Goal: Information Seeking & Learning: Learn about a topic

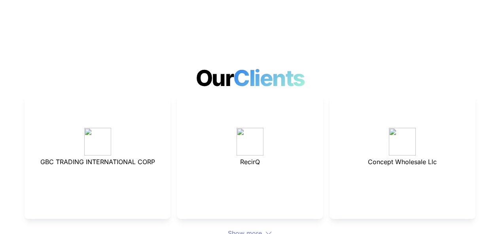
scroll to position [2140, 0]
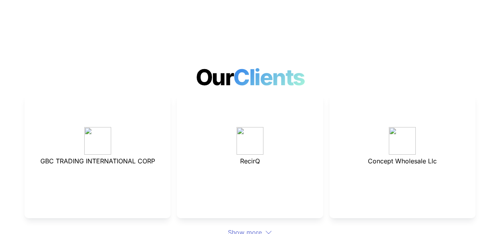
click at [232, 228] on div "Show more" at bounding box center [250, 232] width 451 height 9
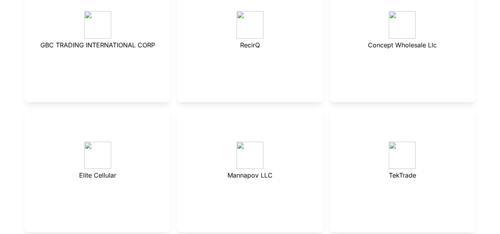
scroll to position [2327, 0]
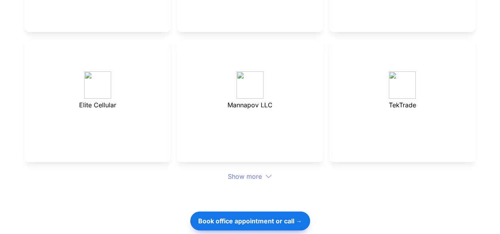
click at [260, 172] on div "Show more" at bounding box center [250, 176] width 451 height 9
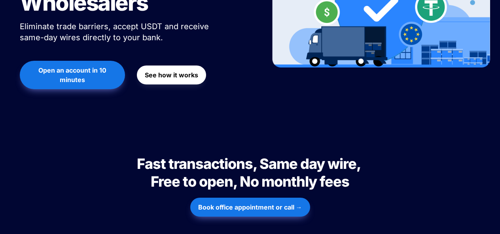
scroll to position [243, 0]
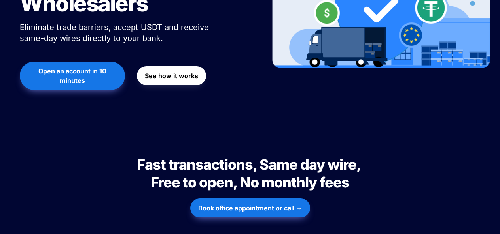
click at [270, 156] on span "Fast transactions, Same day wire, Free to open, No monthly fees" at bounding box center [250, 173] width 226 height 35
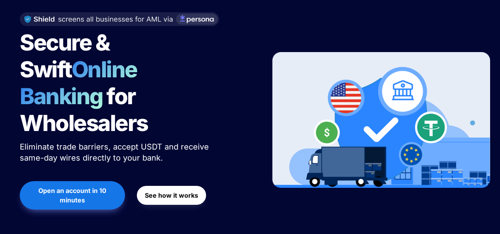
scroll to position [123, 0]
click at [162, 186] on button "See how it works" at bounding box center [171, 195] width 69 height 19
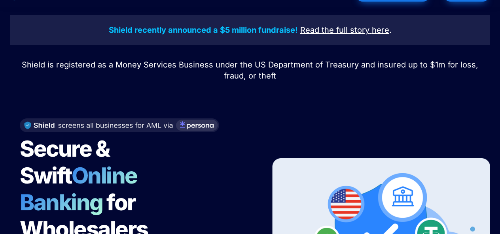
scroll to position [0, 0]
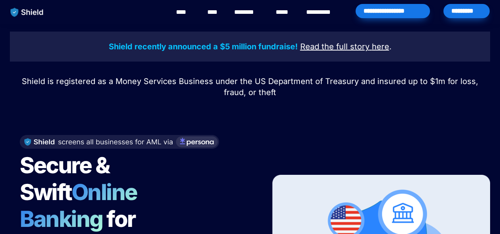
click at [278, 12] on link "****" at bounding box center [284, 12] width 17 height 9
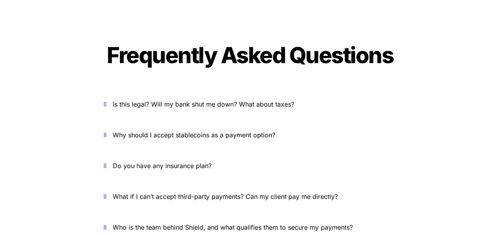
scroll to position [3009, 0]
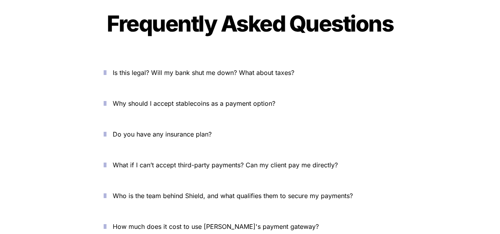
click at [151, 69] on span "Is this legal? Will my bank shut me down? What about taxes?" at bounding box center [203, 73] width 181 height 8
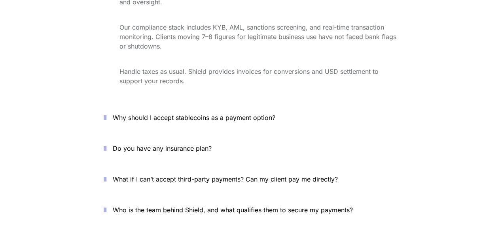
scroll to position [3138, 0]
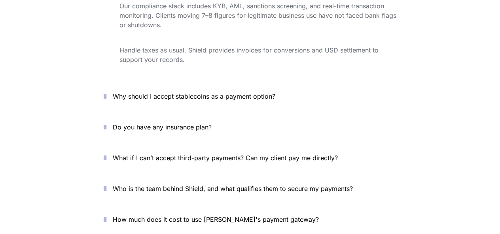
click at [135, 93] on span "Why should I accept stablecoins as a payment option?" at bounding box center [194, 97] width 162 height 8
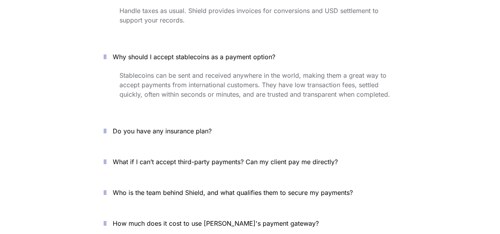
scroll to position [3195, 0]
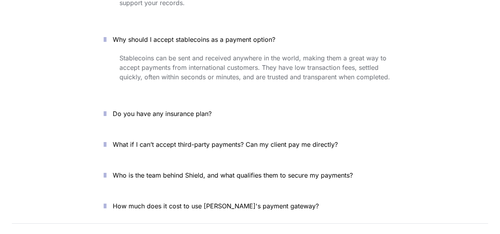
click at [139, 110] on span "Do you have any insurance plan?" at bounding box center [162, 114] width 99 height 8
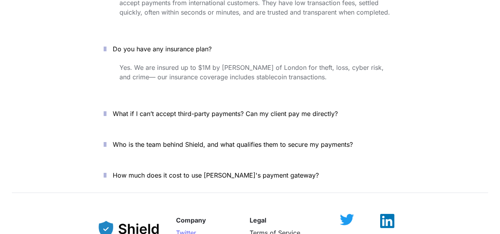
scroll to position [3260, 0]
click at [168, 110] on span "What if I can’t accept third-party payments? Can my client pay me directly?" at bounding box center [225, 114] width 225 height 8
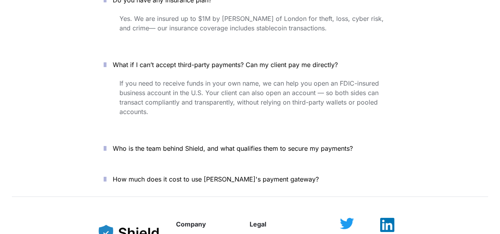
scroll to position [3326, 0]
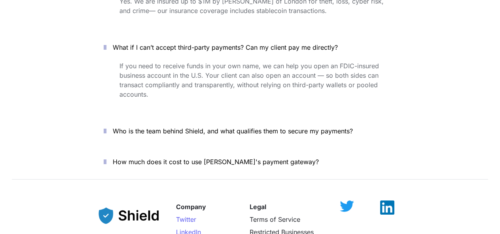
click at [160, 125] on p "Who is the team behind Shield, and what qualifies them to secure my payments?" at bounding box center [254, 131] width 283 height 13
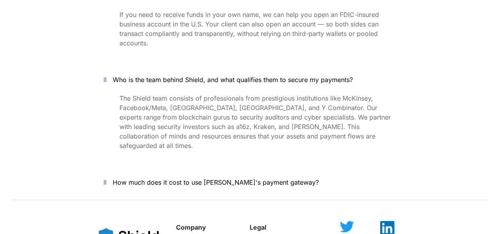
scroll to position [3413, 0]
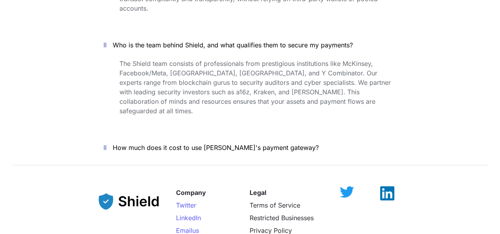
click at [142, 142] on p "How much does it cost to use [PERSON_NAME]'s payment gateway?" at bounding box center [254, 148] width 283 height 13
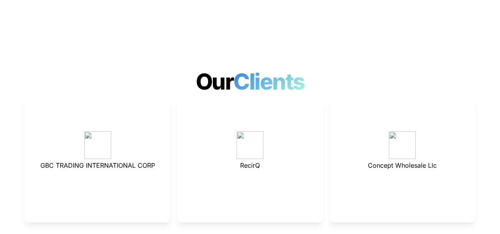
scroll to position [2137, 0]
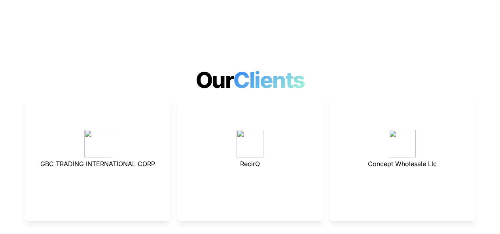
click at [249, 130] on img at bounding box center [249, 144] width 27 height 28
click at [244, 160] on span "RecirQ" at bounding box center [250, 164] width 20 height 8
click at [85, 117] on p at bounding box center [97, 123] width 126 height 13
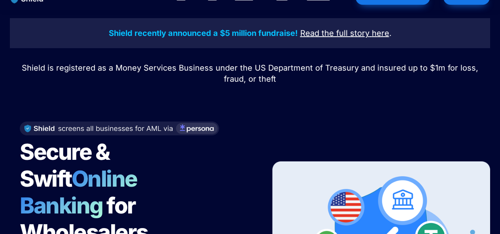
scroll to position [0, 0]
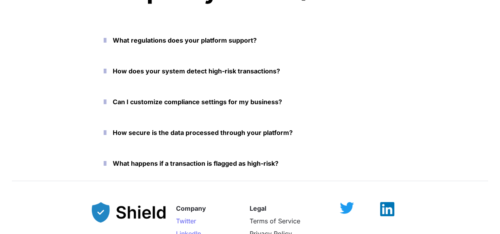
scroll to position [3599, 0]
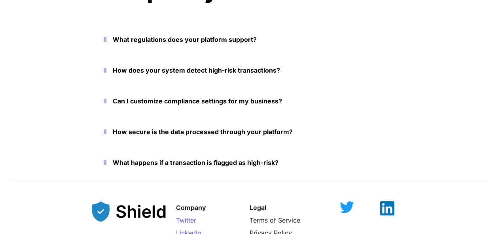
click at [106, 38] on icon "button" at bounding box center [105, 39] width 3 height 9
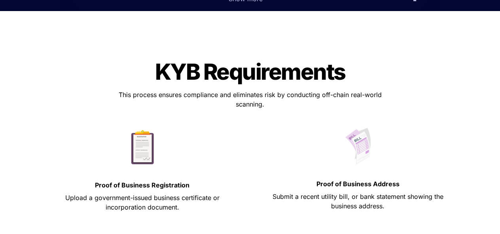
scroll to position [317, 0]
